Goal: Transaction & Acquisition: Book appointment/travel/reservation

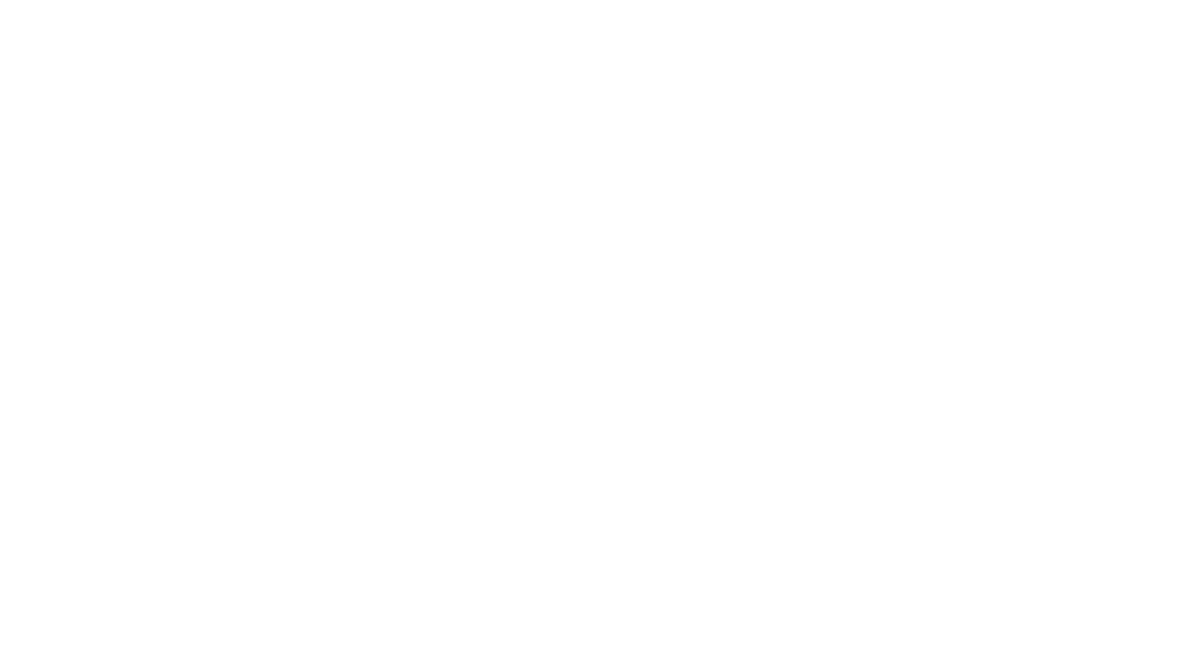
select select "**"
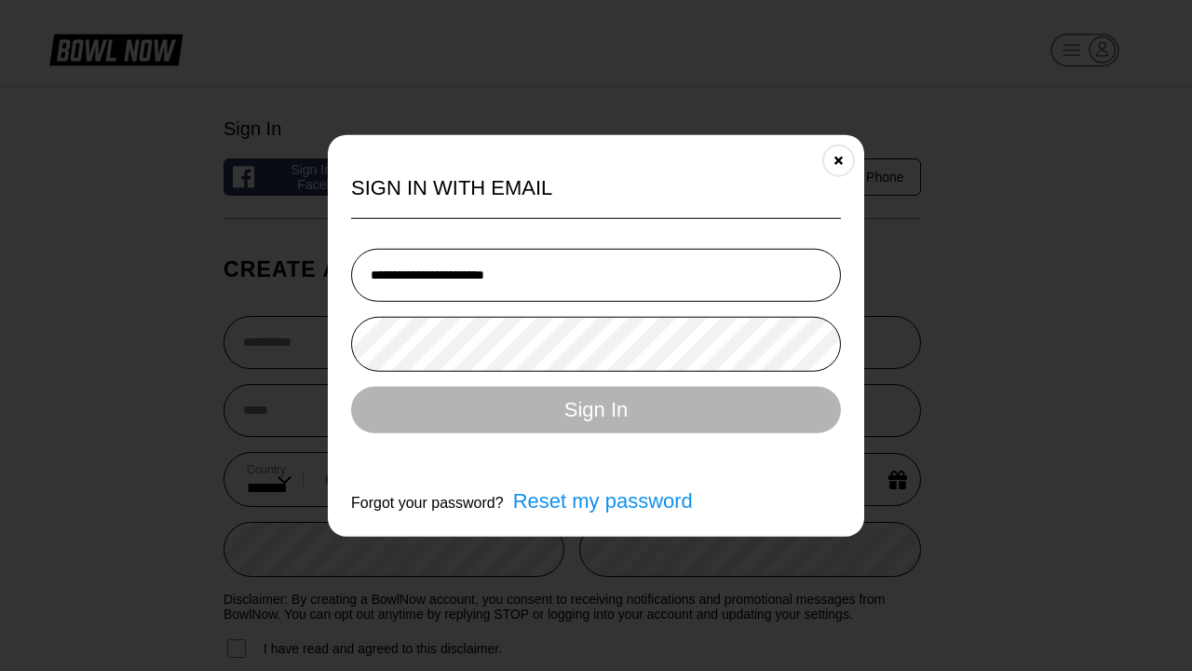
type input "**********"
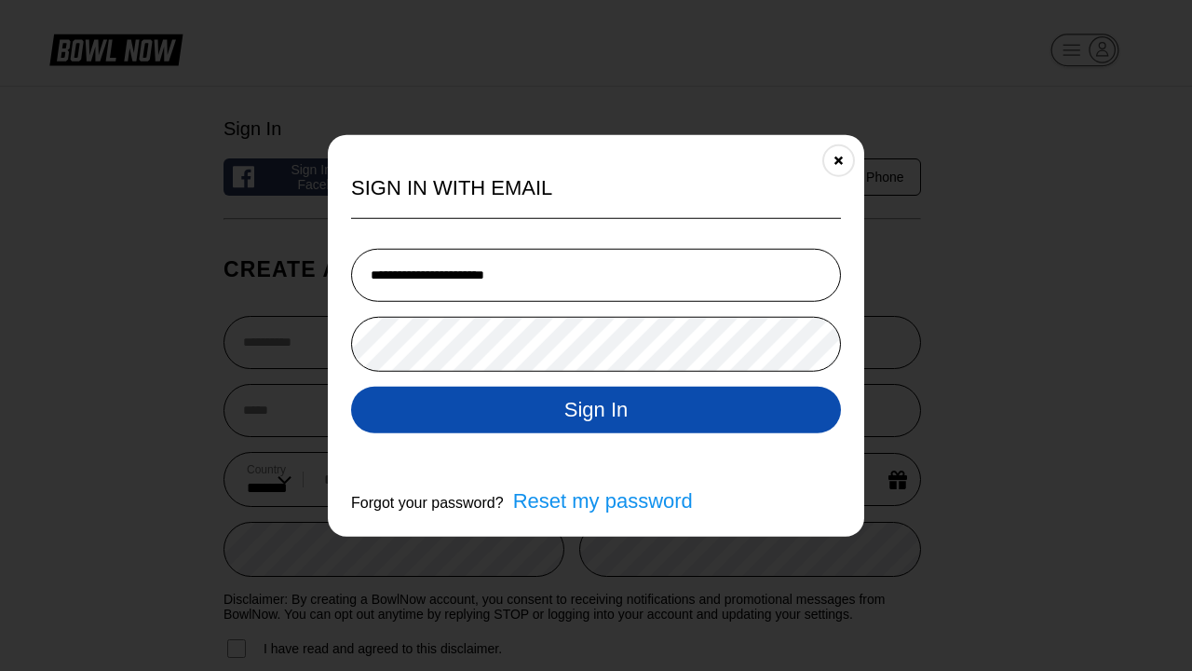
click at [596, 411] on button "Sign In" at bounding box center [596, 409] width 490 height 47
